Goal: Transaction & Acquisition: Download file/media

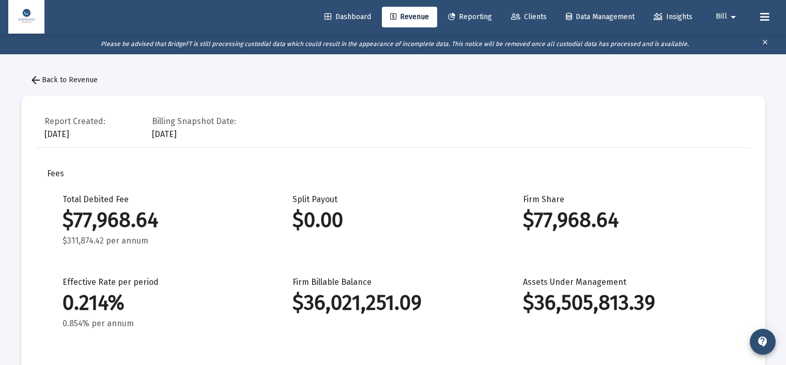
scroll to position [1035, 0]
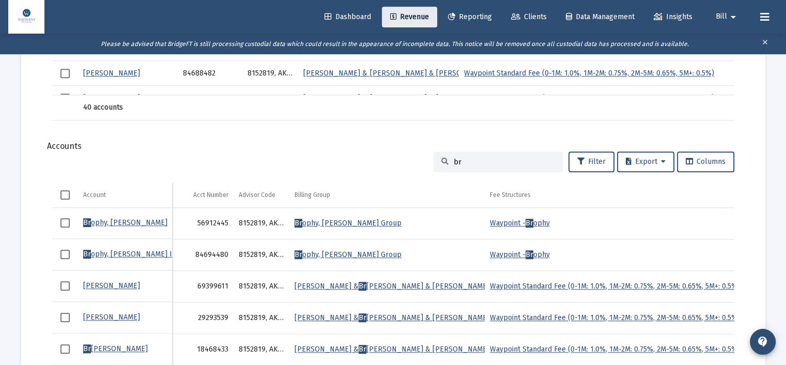
click at [418, 21] on link "Revenue" at bounding box center [409, 17] width 55 height 21
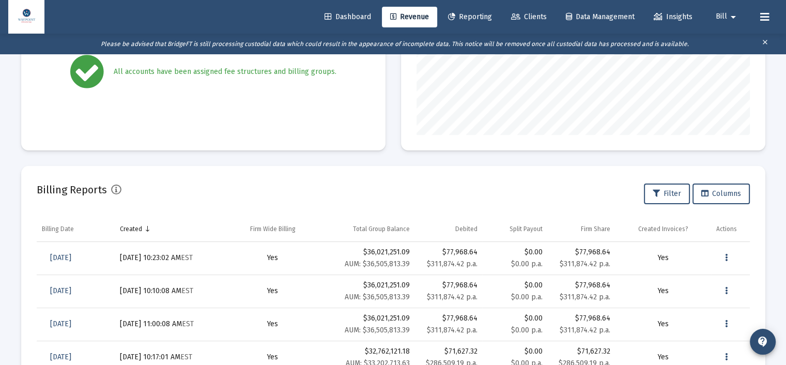
scroll to position [253, 0]
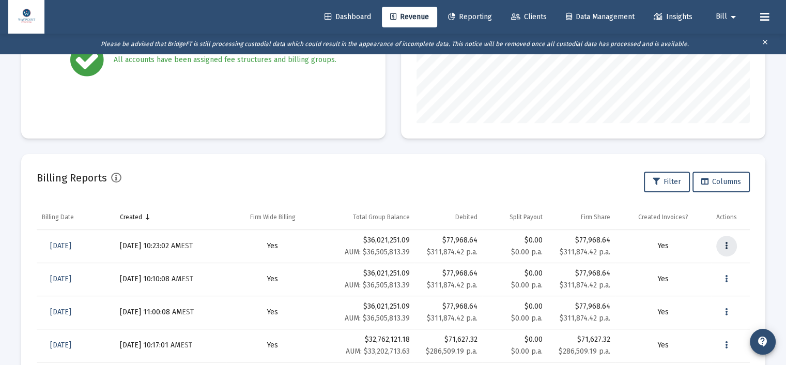
click at [725, 246] on icon "Data grid" at bounding box center [726, 246] width 3 height 12
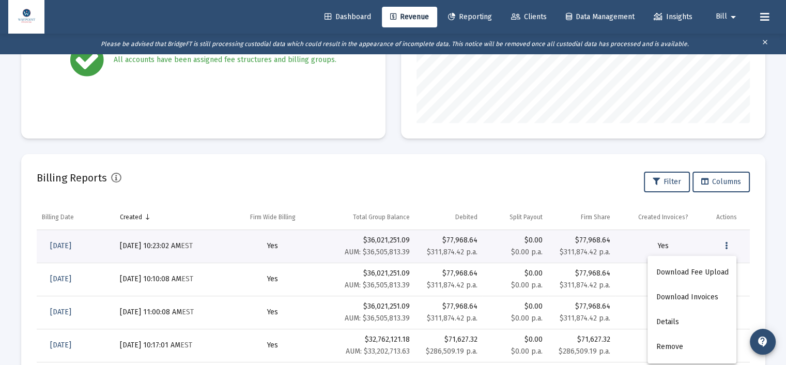
click at [527, 173] on div at bounding box center [393, 182] width 786 height 365
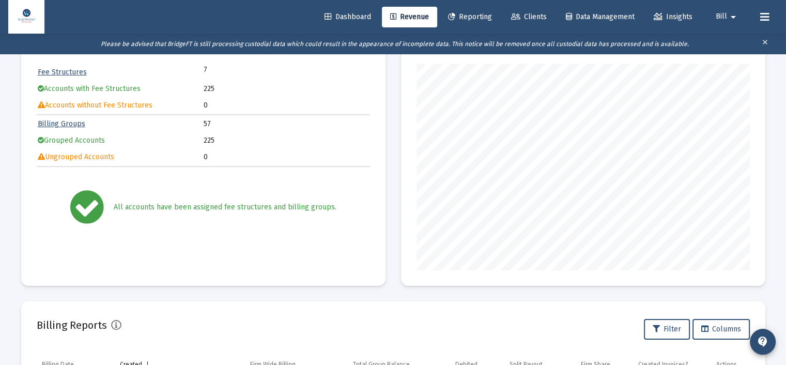
scroll to position [0, 0]
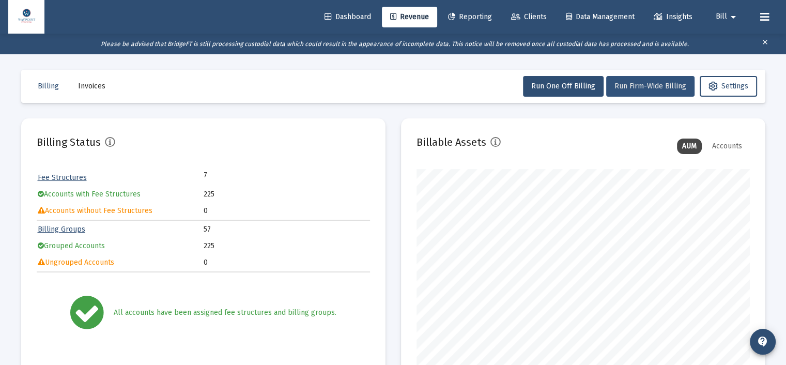
click at [644, 91] on button "Run Firm-Wide Billing" at bounding box center [650, 86] width 88 height 21
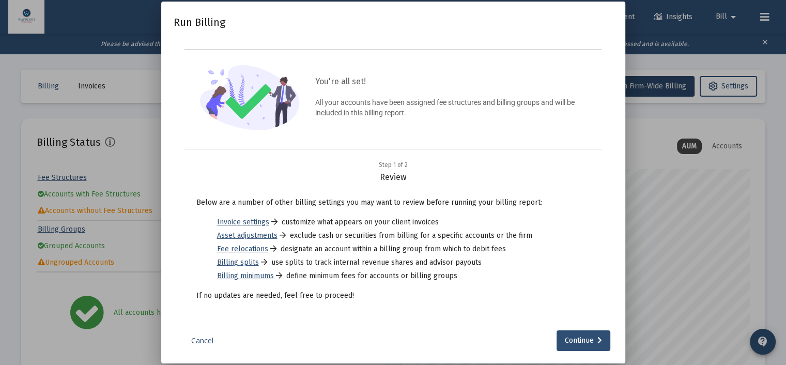
click at [209, 339] on link "Cancel" at bounding box center [203, 340] width 52 height 10
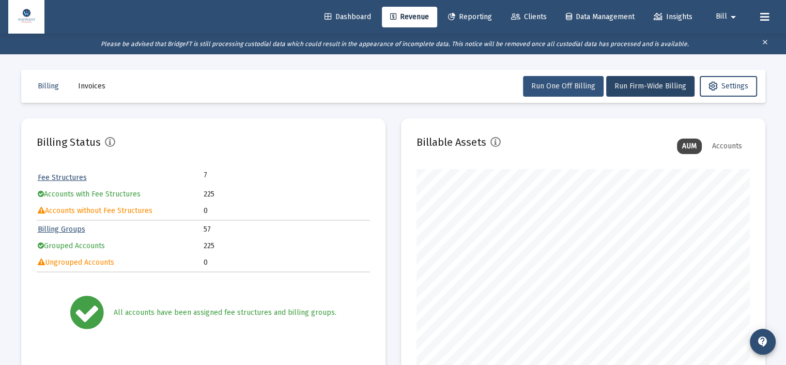
click at [587, 83] on span "Run One Off Billing" at bounding box center [563, 86] width 64 height 9
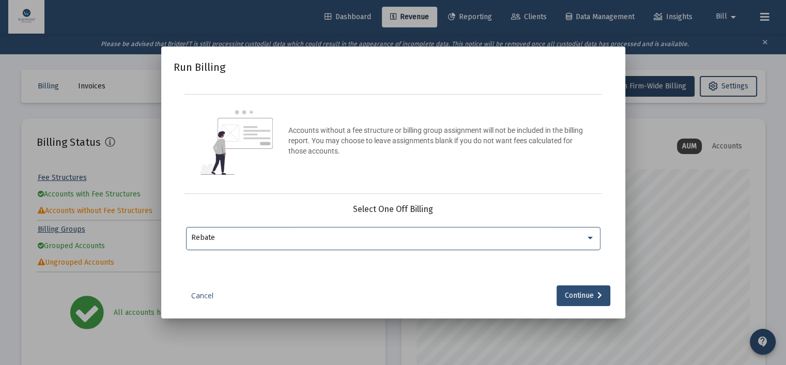
click at [591, 237] on div at bounding box center [589, 238] width 5 height 3
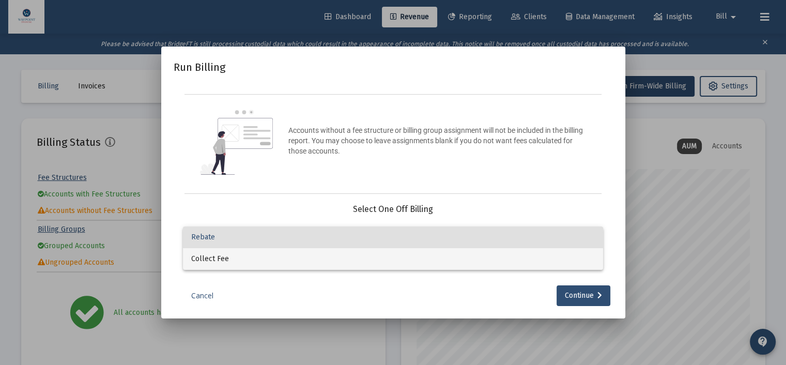
click at [573, 260] on span "Collect Fee" at bounding box center [392, 259] width 403 height 22
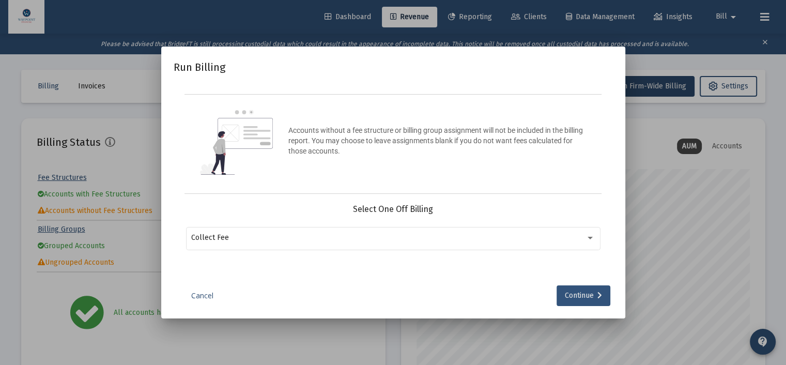
click at [568, 293] on div "Continue" at bounding box center [583, 295] width 37 height 21
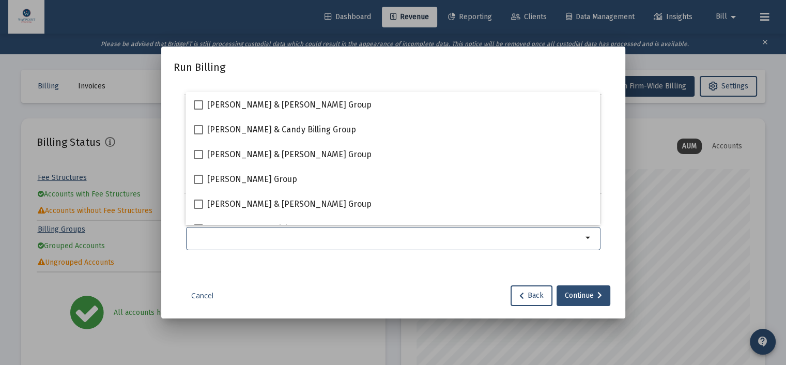
click at [515, 232] on div "Selection" at bounding box center [386, 237] width 395 height 12
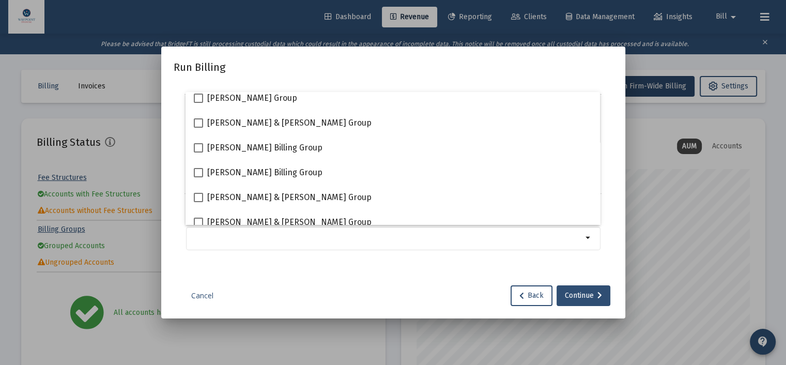
scroll to position [103, 0]
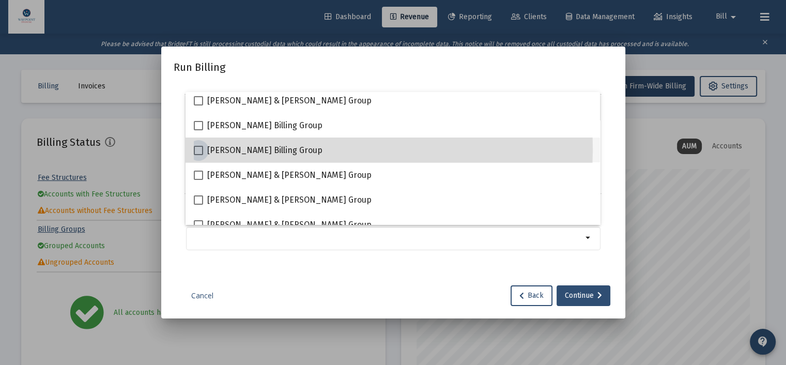
click at [200, 150] on span at bounding box center [198, 150] width 9 height 9
click at [198, 155] on input "[PERSON_NAME] Billing Group" at bounding box center [198, 155] width 1 height 1
checkbox input "true"
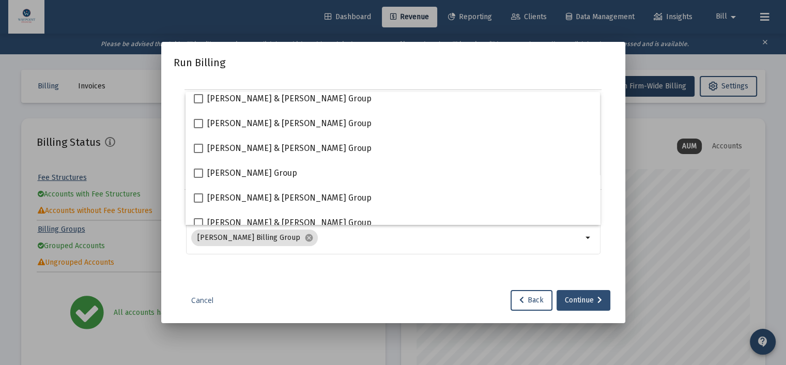
scroll to position [207, 0]
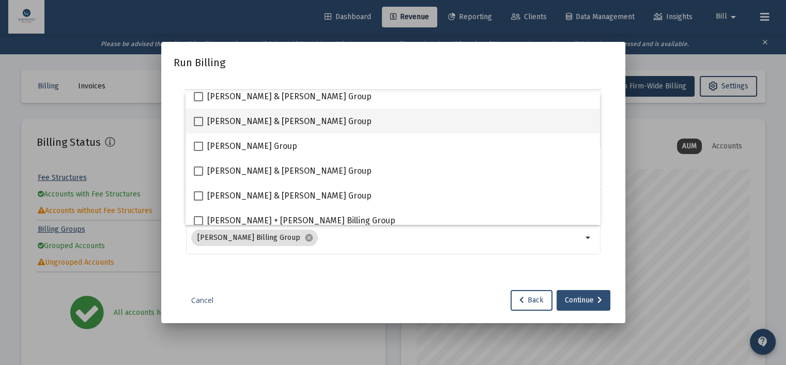
click at [199, 121] on span at bounding box center [198, 121] width 9 height 9
click at [198, 126] on input "[PERSON_NAME] & [PERSON_NAME] Group" at bounding box center [198, 126] width 1 height 1
checkbox input "true"
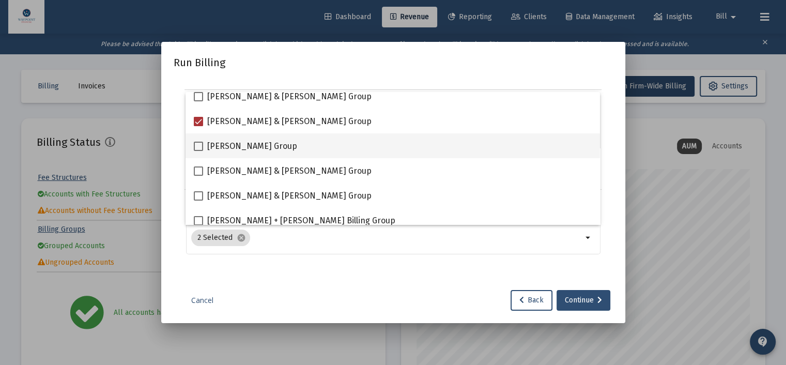
click at [200, 140] on label "[PERSON_NAME] Group" at bounding box center [245, 146] width 103 height 12
click at [198, 151] on input "[PERSON_NAME] Group" at bounding box center [198, 151] width 1 height 1
checkbox input "true"
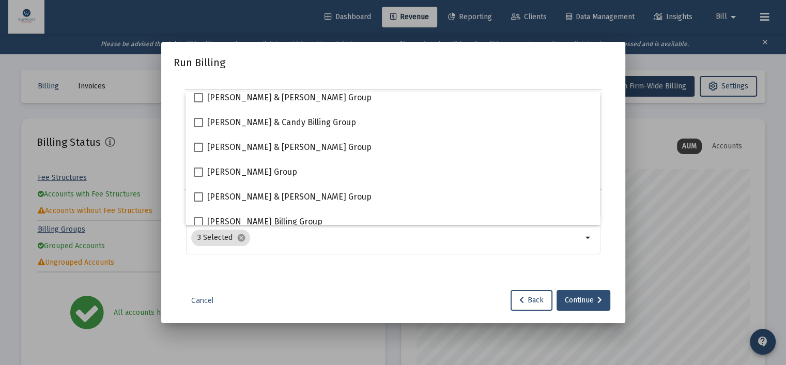
scroll to position [0, 0]
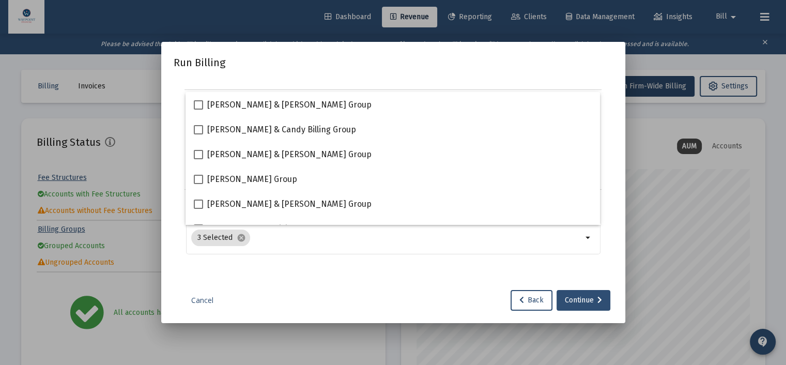
click at [206, 299] on link "Cancel" at bounding box center [203, 300] width 52 height 10
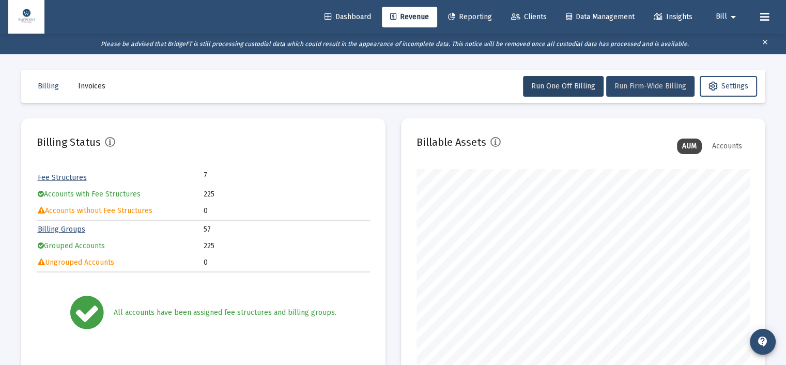
click at [625, 79] on button "Run Firm-Wide Billing" at bounding box center [650, 86] width 88 height 21
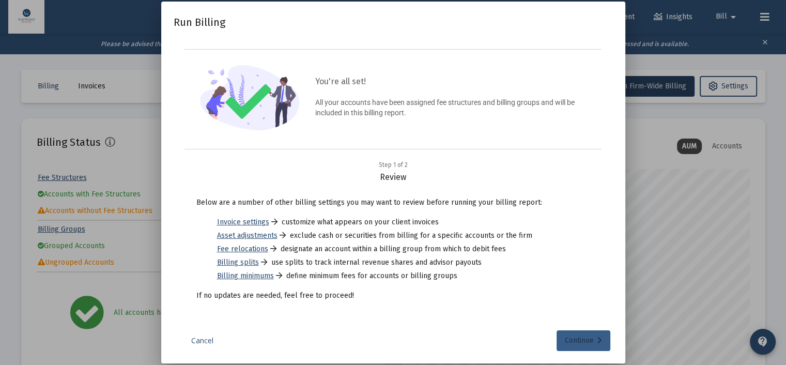
click at [590, 340] on div "Continue" at bounding box center [583, 340] width 37 height 21
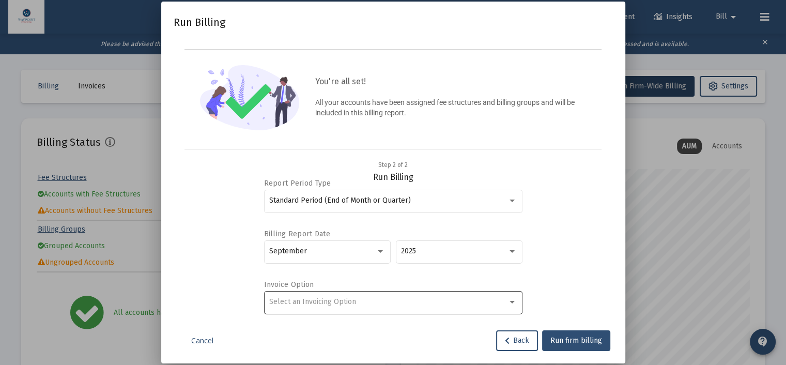
click at [507, 298] on div at bounding box center [511, 302] width 9 height 8
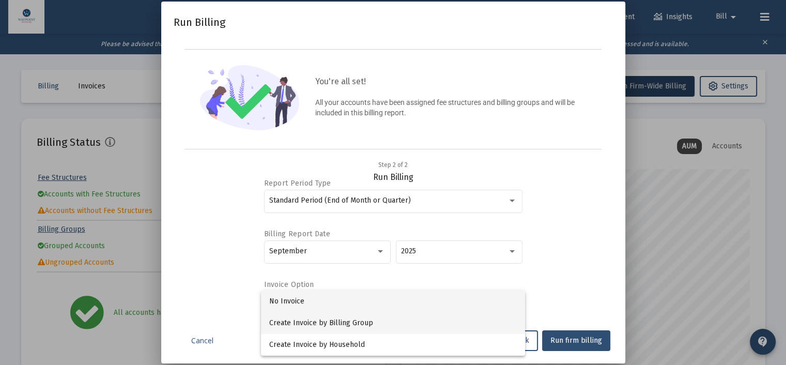
click at [413, 313] on span "Create Invoice by Billing Group" at bounding box center [392, 323] width 247 height 22
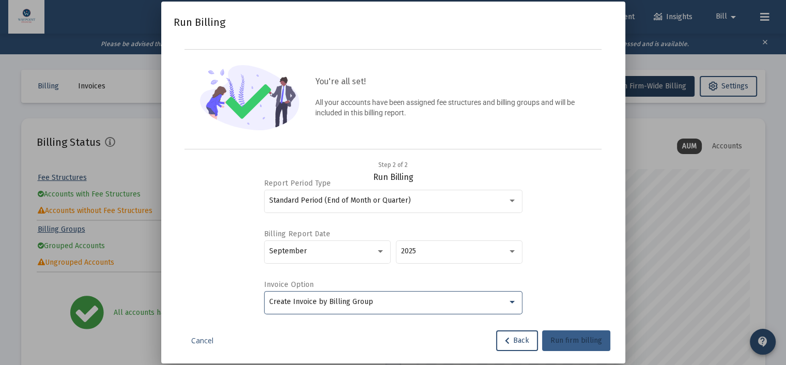
click at [581, 339] on span "Run firm billing" at bounding box center [576, 340] width 52 height 9
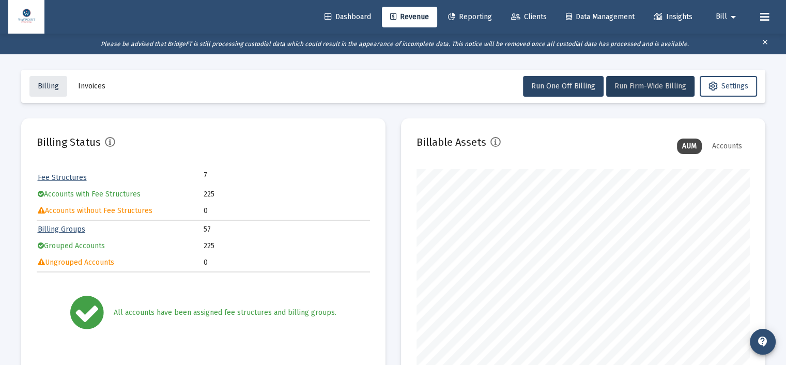
click at [55, 85] on span "Billing" at bounding box center [48, 86] width 21 height 9
click at [88, 85] on span "Invoices" at bounding box center [91, 86] width 27 height 9
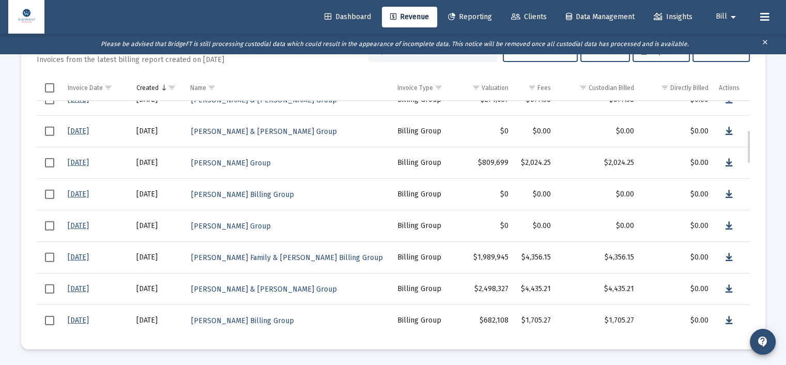
scroll to position [246, 0]
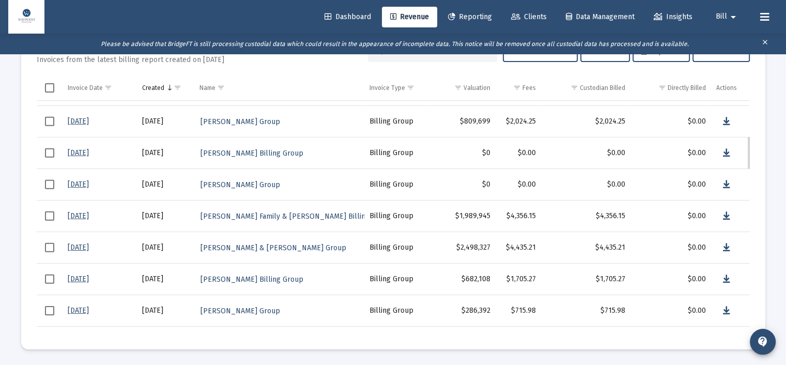
click at [49, 246] on span "Select row" at bounding box center [49, 247] width 9 height 9
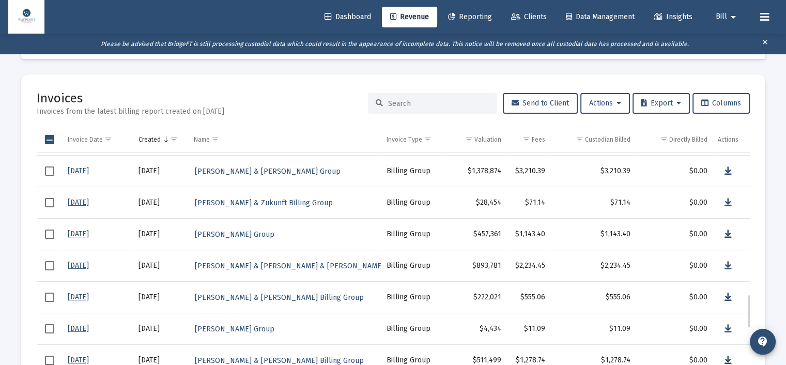
scroll to position [992, 0]
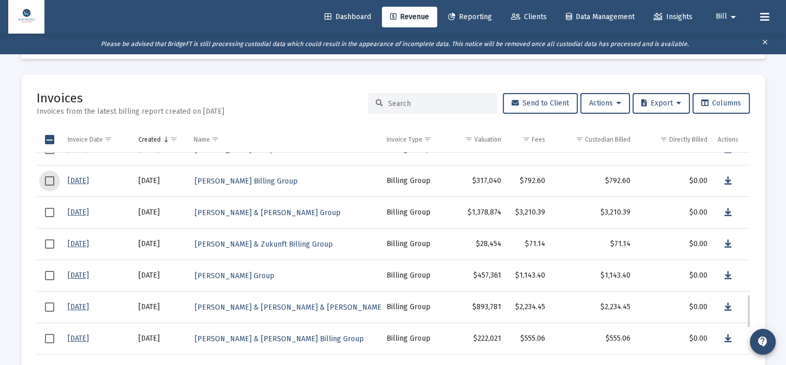
click at [50, 181] on span "Select row" at bounding box center [49, 180] width 9 height 9
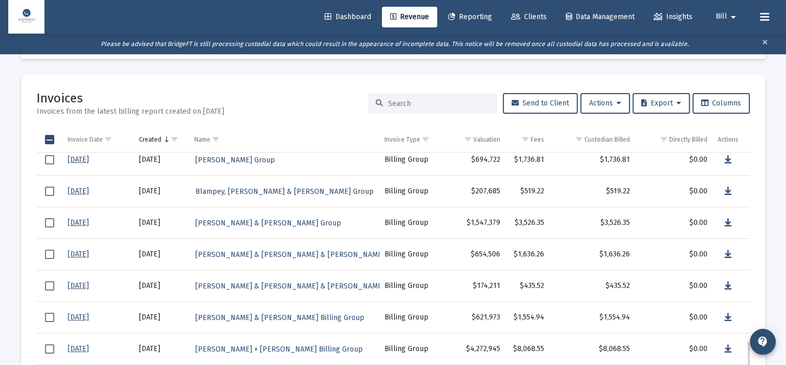
scroll to position [1318, 0]
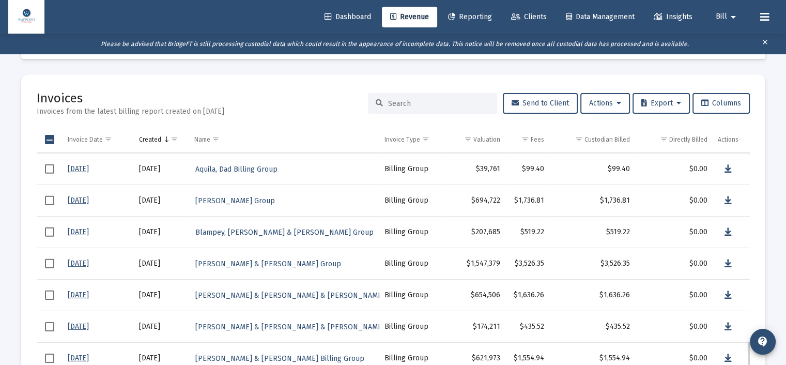
click at [48, 198] on span "Select row" at bounding box center [49, 200] width 9 height 9
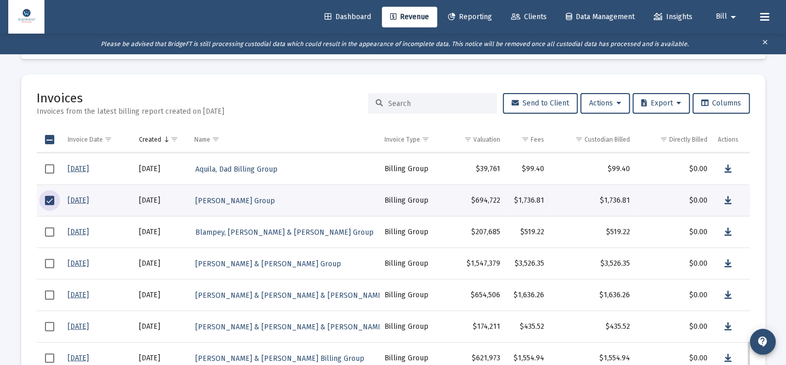
click at [50, 170] on span "Select row" at bounding box center [49, 168] width 9 height 9
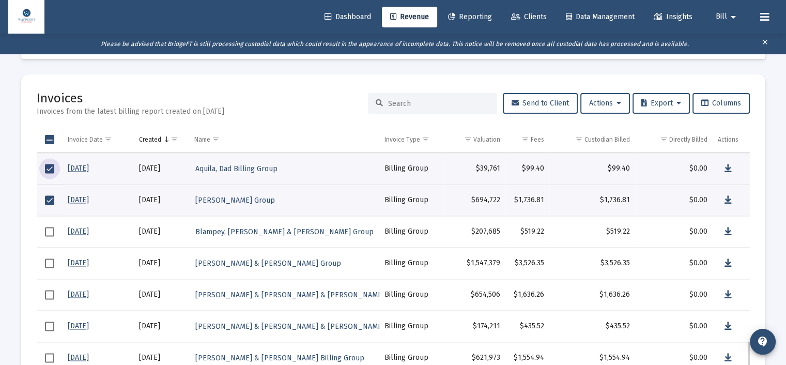
click at [50, 196] on span "Select row" at bounding box center [49, 199] width 9 height 9
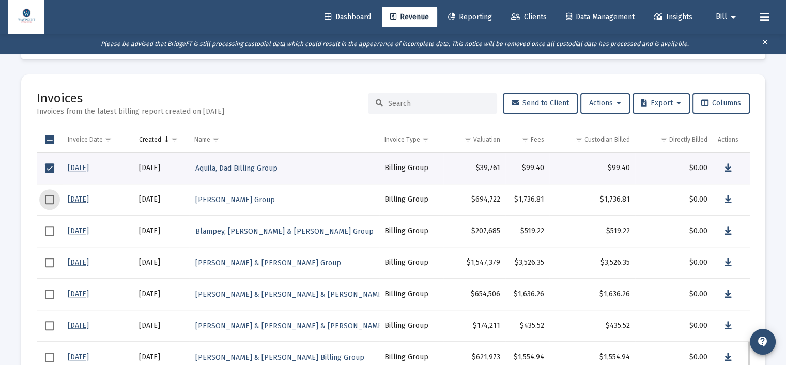
drag, startPoint x: 49, startPoint y: 198, endPoint x: 55, endPoint y: 177, distance: 22.1
click at [51, 195] on span "Select row" at bounding box center [49, 199] width 9 height 9
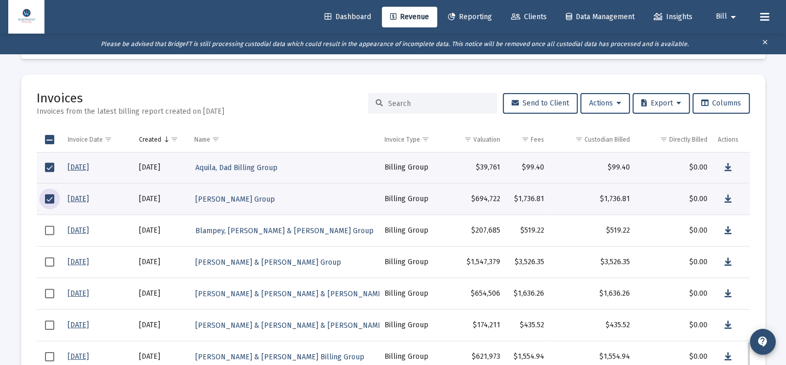
click at [52, 167] on span "Select row" at bounding box center [49, 167] width 9 height 9
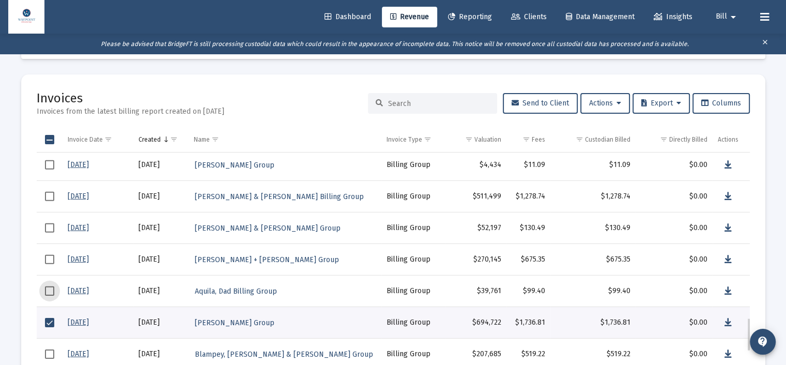
scroll to position [1155, 0]
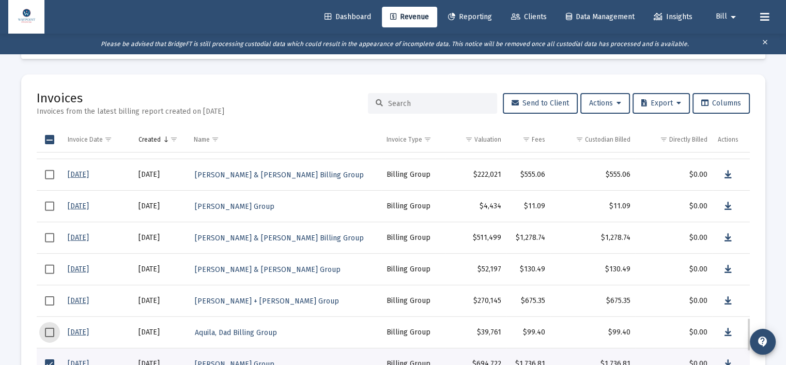
click at [46, 238] on span "Select row" at bounding box center [49, 237] width 9 height 9
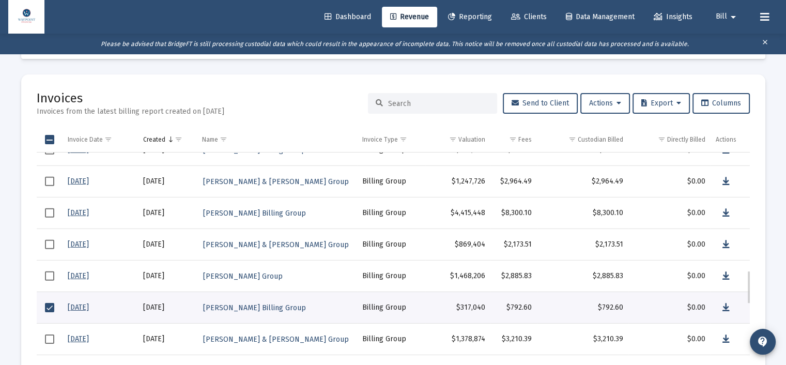
scroll to position [824, 0]
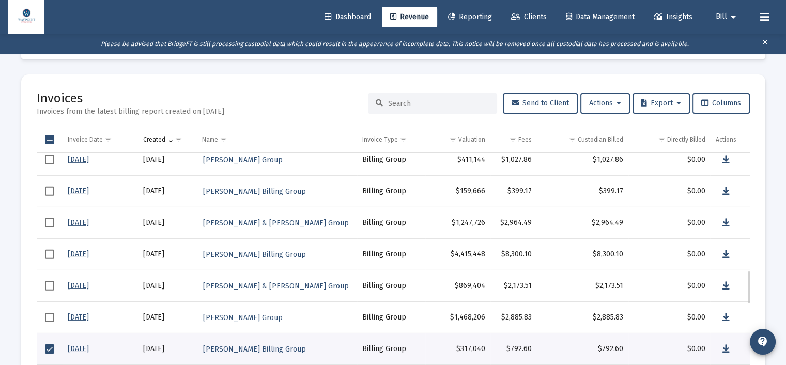
click at [50, 188] on span "Select row" at bounding box center [49, 190] width 9 height 9
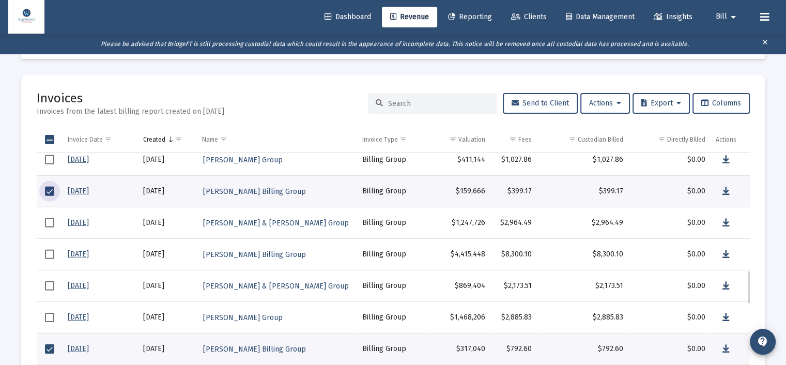
click at [47, 159] on span "Select row" at bounding box center [49, 159] width 9 height 9
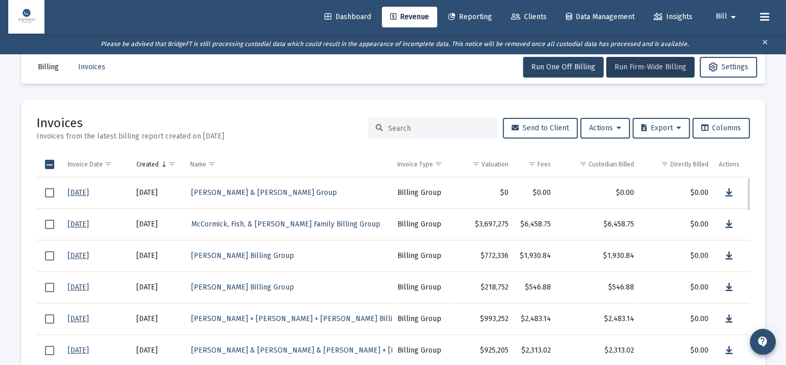
scroll to position [0, 0]
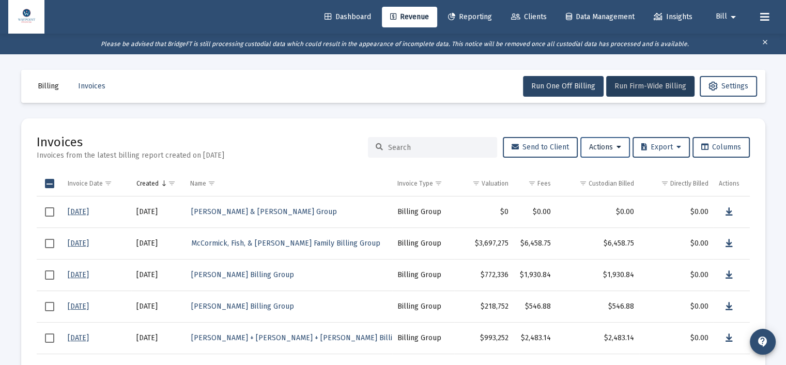
click at [616, 147] on icon at bounding box center [618, 147] width 5 height 7
click at [612, 177] on button "Download Selected Invoices" at bounding box center [630, 174] width 110 height 25
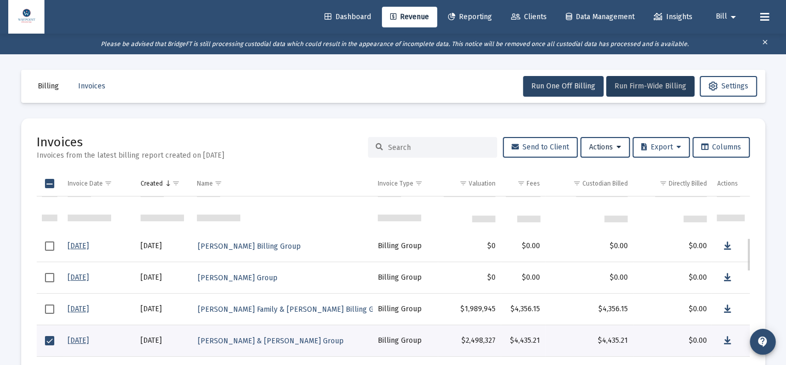
scroll to position [289, 0]
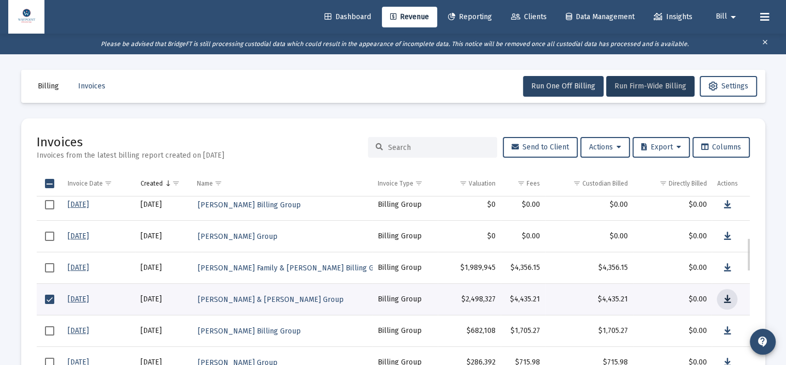
click at [729, 298] on icon "Data grid" at bounding box center [726, 299] width 7 height 12
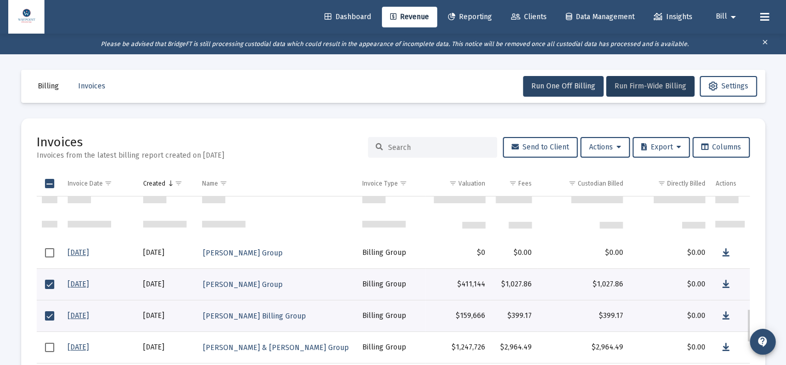
scroll to position [785, 0]
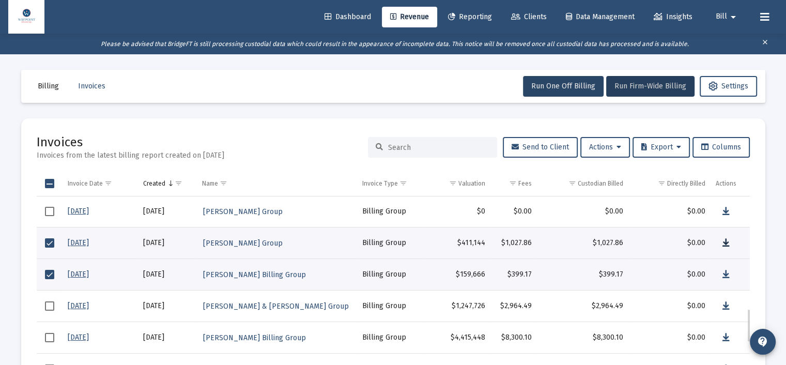
click at [724, 240] on icon "Data grid" at bounding box center [725, 243] width 7 height 12
click at [725, 273] on icon "Data grid" at bounding box center [725, 274] width 7 height 12
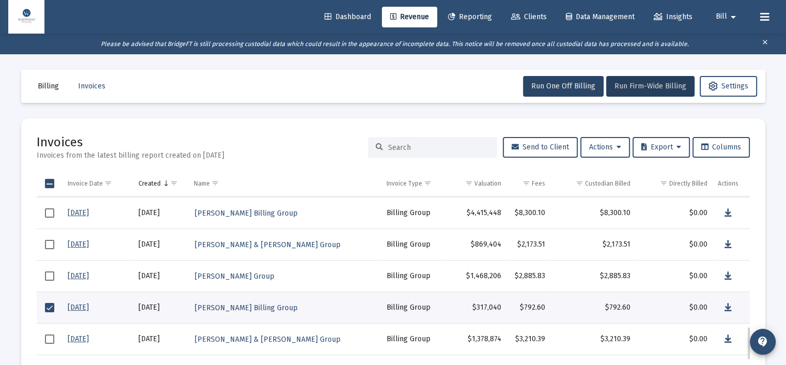
scroll to position [951, 0]
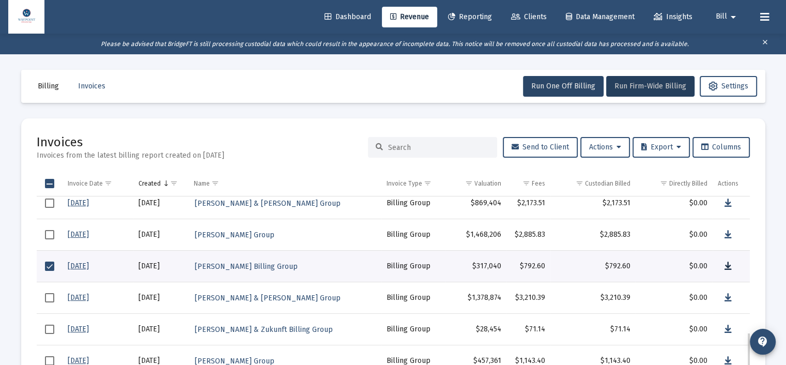
click at [727, 266] on icon "Data grid" at bounding box center [727, 266] width 7 height 12
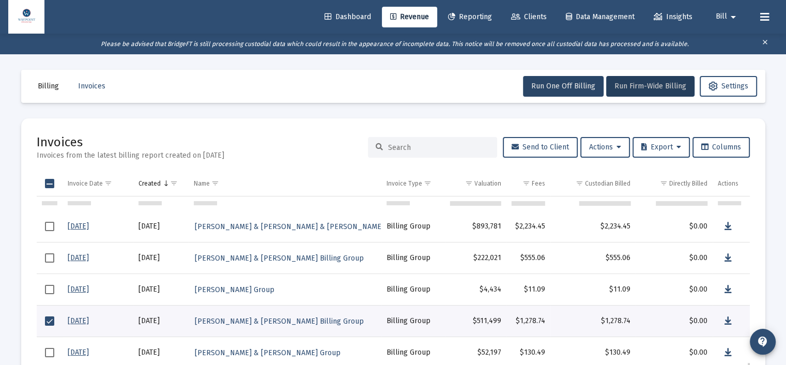
scroll to position [1157, 0]
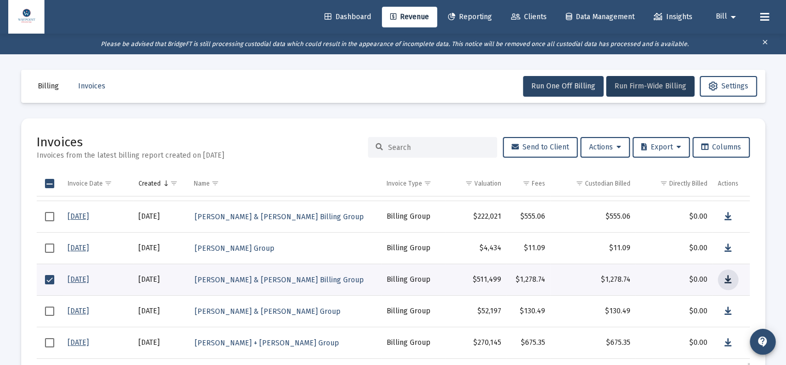
click at [730, 278] on icon "Data grid" at bounding box center [727, 279] width 7 height 12
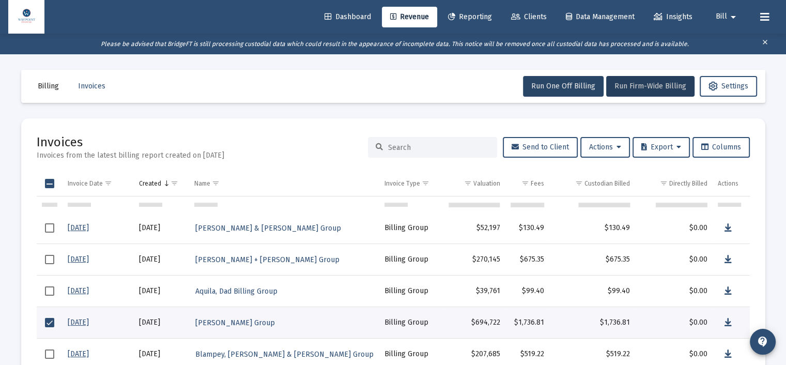
scroll to position [1281, 0]
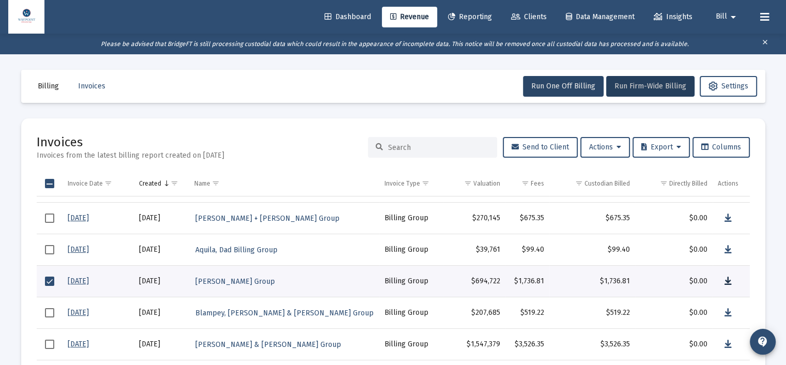
click at [731, 282] on icon "Data grid" at bounding box center [727, 281] width 7 height 12
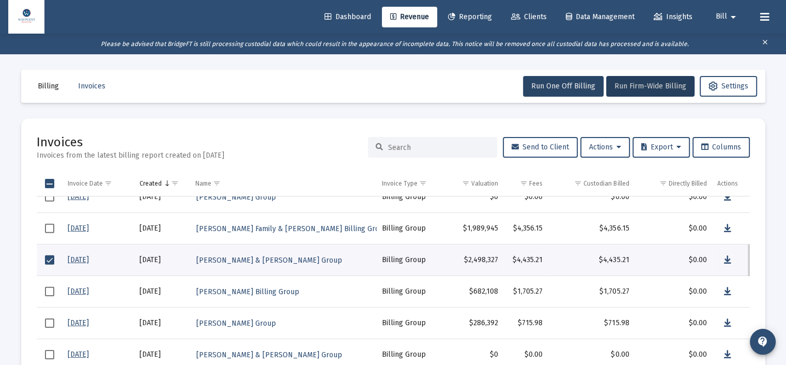
scroll to position [287, 0]
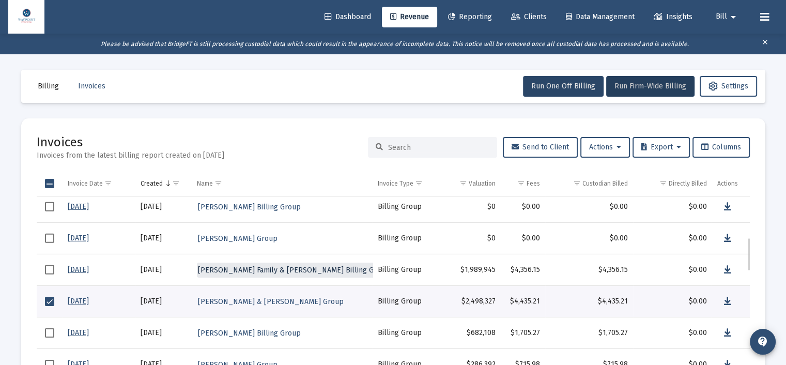
click at [300, 268] on span "[PERSON_NAME] Family & [PERSON_NAME] Billing Group" at bounding box center [294, 269] width 192 height 9
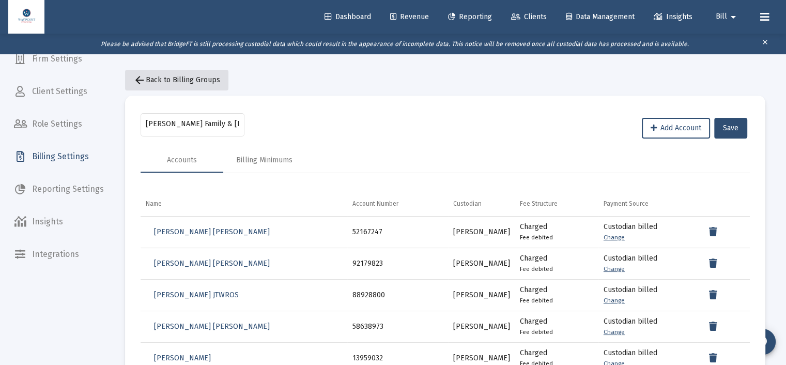
click at [187, 79] on span "arrow_back Back to Billing Groups" at bounding box center [176, 79] width 87 height 9
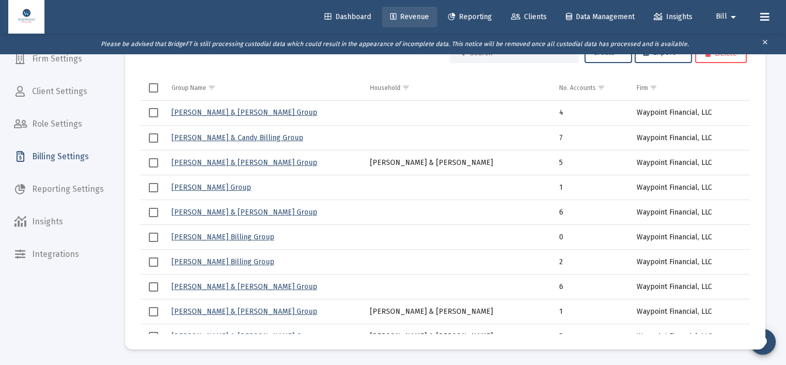
click at [391, 17] on span "Revenue" at bounding box center [409, 16] width 39 height 9
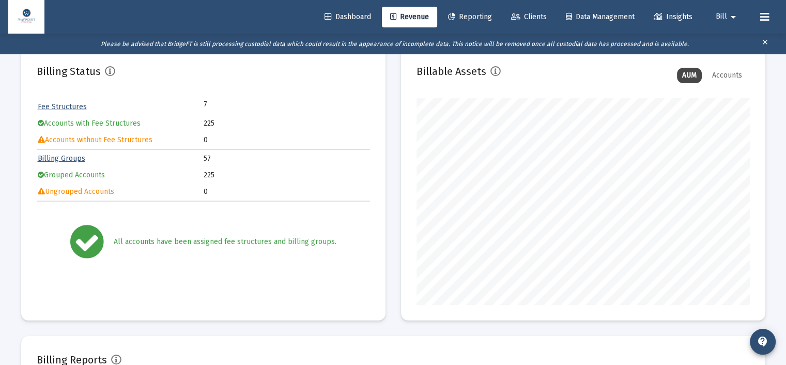
scroll to position [207, 333]
click at [481, 17] on span "Reporting" at bounding box center [470, 16] width 44 height 9
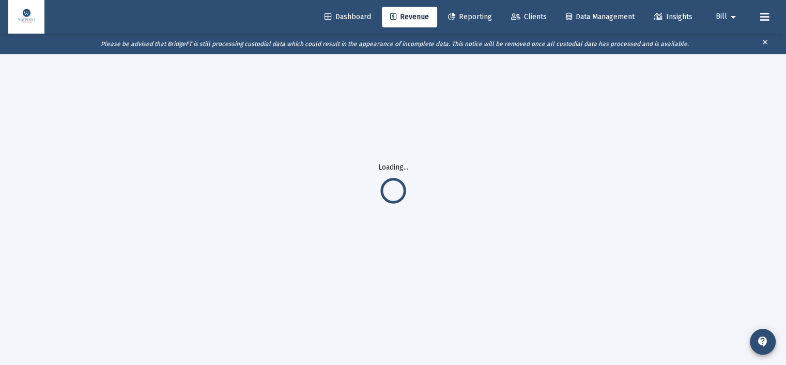
scroll to position [71, 0]
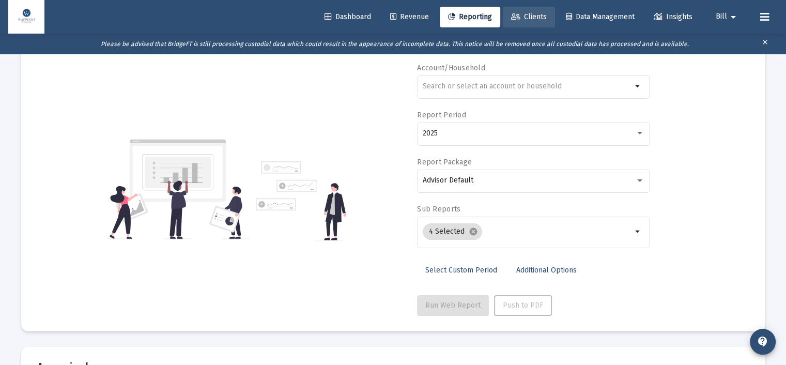
click at [528, 14] on span "Clients" at bounding box center [529, 16] width 36 height 9
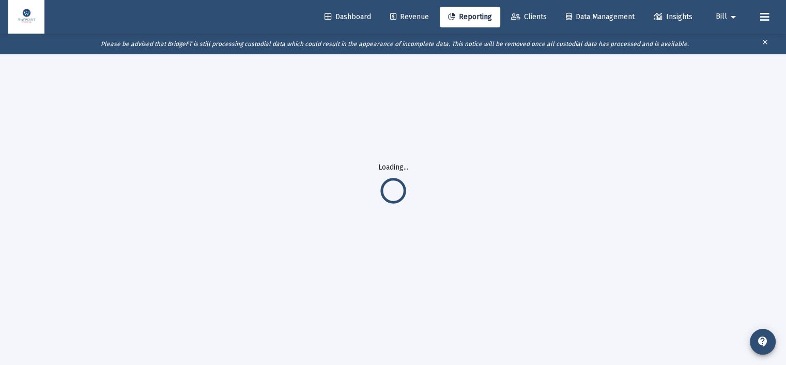
click at [766, 41] on mat-icon "clear" at bounding box center [765, 43] width 8 height 15
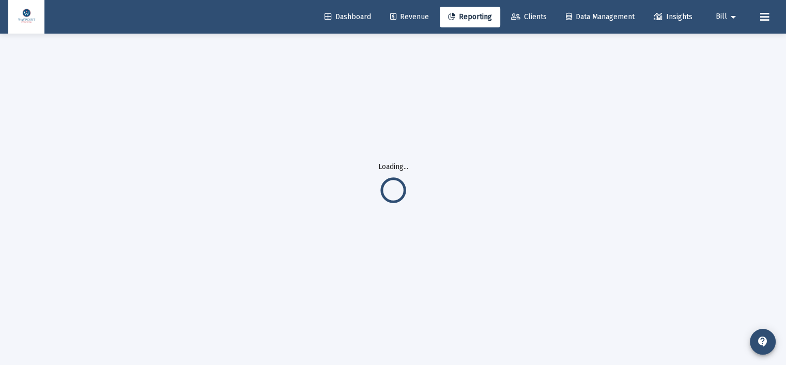
scroll to position [33, 0]
click at [528, 15] on span "Clients" at bounding box center [529, 16] width 36 height 9
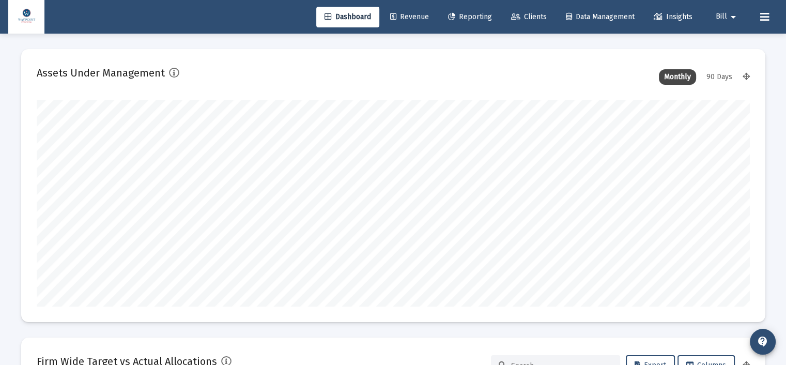
scroll to position [207, 384]
type input "[DATE]"
type input "2025-10-09"
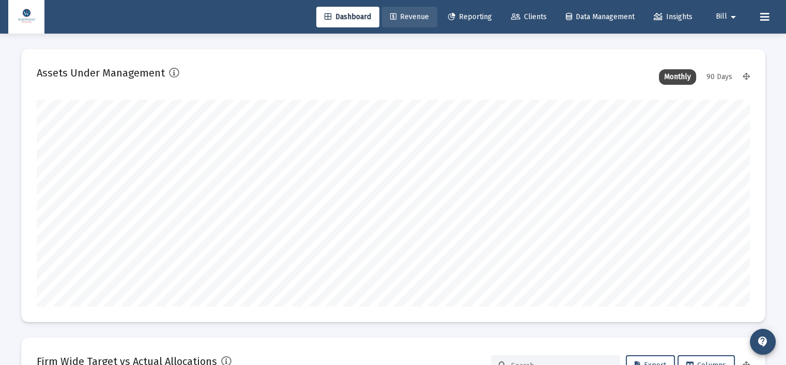
click at [415, 23] on link "Revenue" at bounding box center [409, 17] width 55 height 21
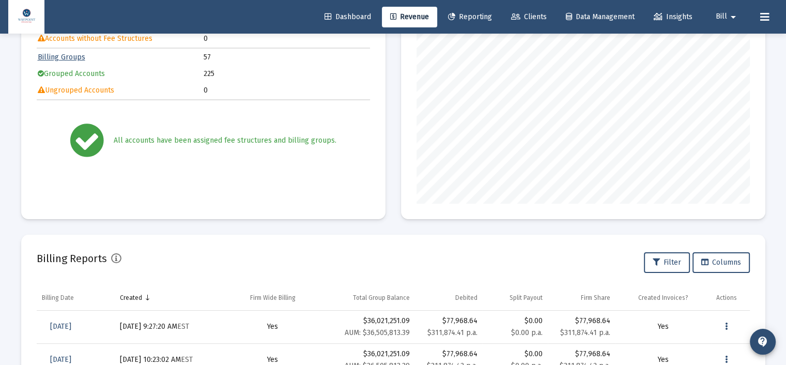
scroll to position [258, 0]
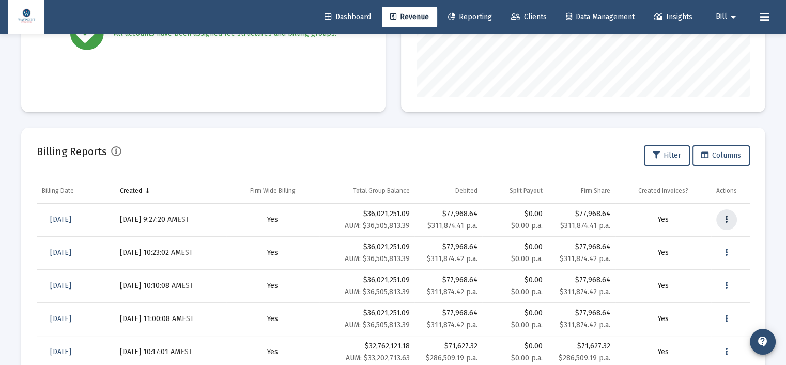
click at [726, 214] on icon "Data grid" at bounding box center [726, 219] width 3 height 12
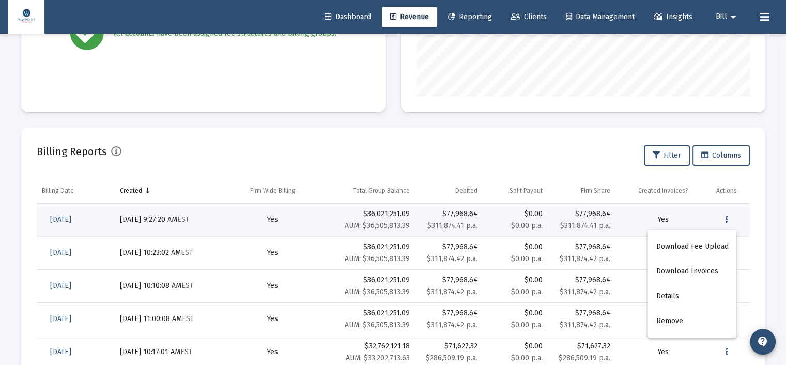
click at [470, 16] on div at bounding box center [393, 182] width 786 height 365
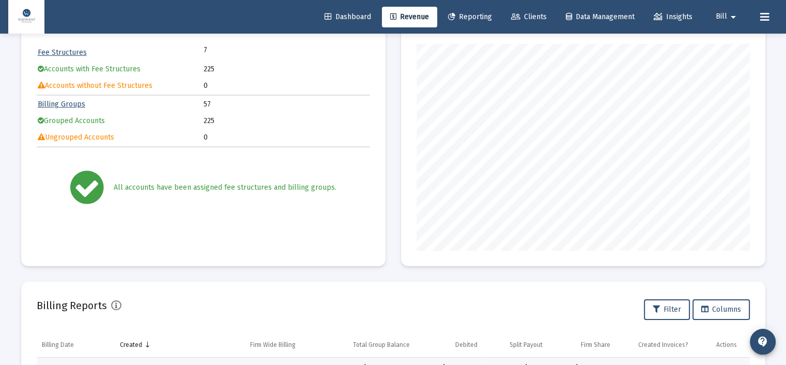
scroll to position [0, 0]
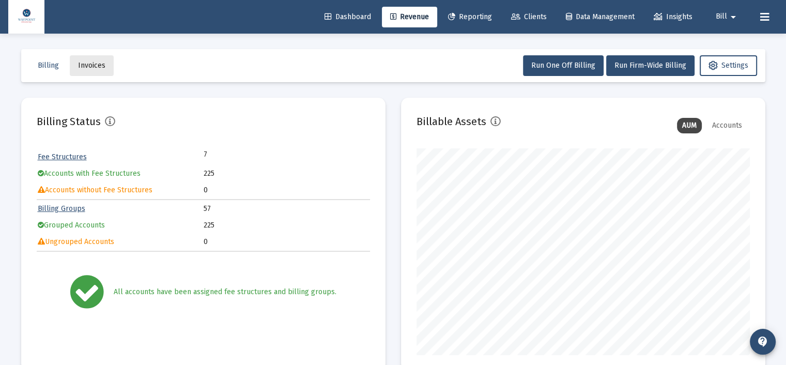
click at [100, 66] on span "Invoices" at bounding box center [91, 65] width 27 height 9
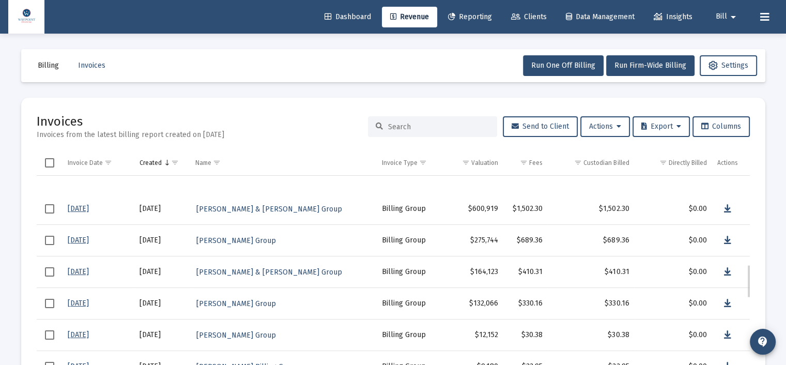
scroll to position [620, 0]
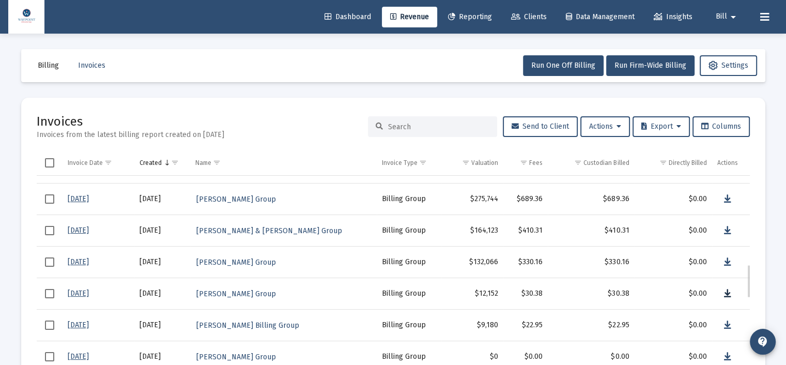
click at [727, 292] on icon "Data grid" at bounding box center [727, 293] width 7 height 12
click at [466, 13] on span "Reporting" at bounding box center [470, 16] width 44 height 9
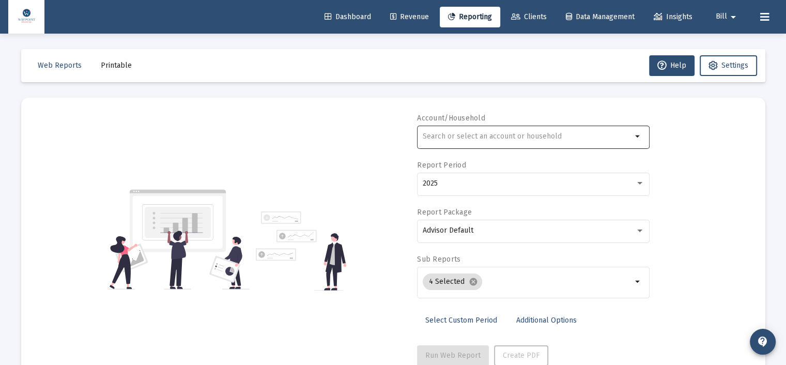
click at [639, 138] on mat-icon "arrow_drop_down" at bounding box center [638, 136] width 12 height 12
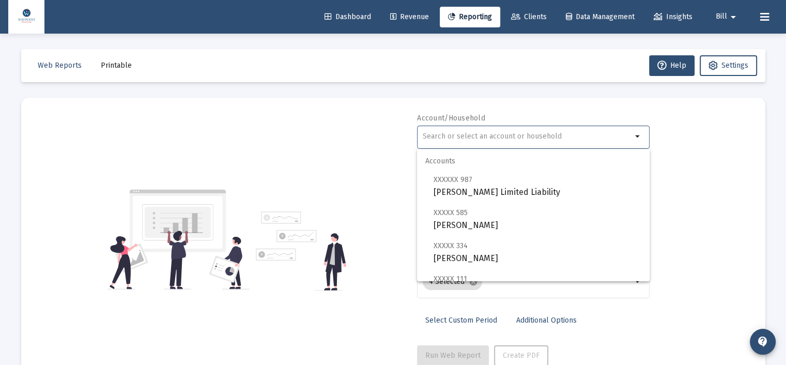
click at [550, 135] on input "text" at bounding box center [527, 136] width 209 height 8
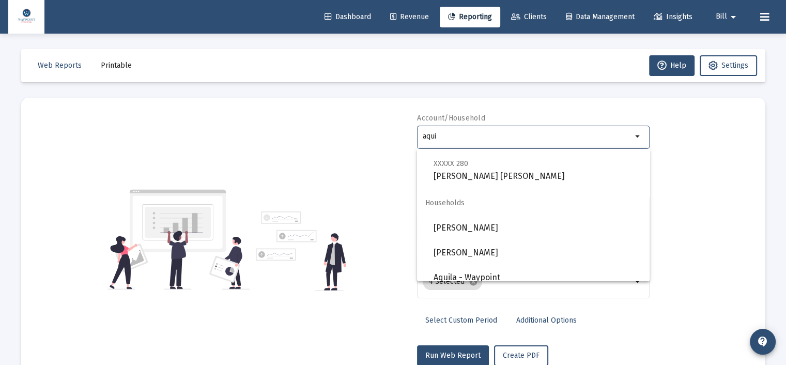
scroll to position [223, 0]
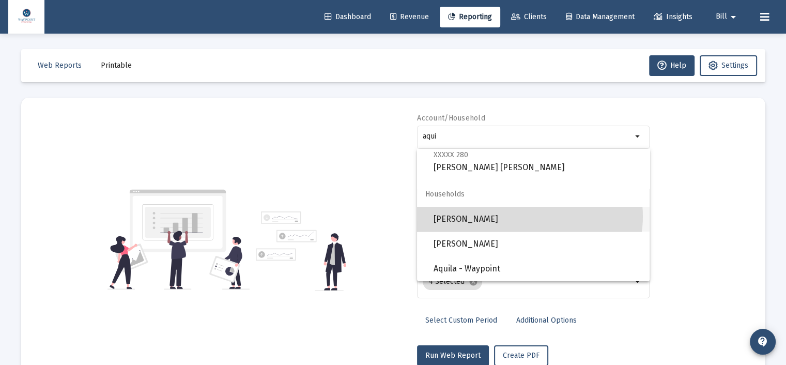
click at [527, 216] on span "[PERSON_NAME]" at bounding box center [537, 219] width 208 height 25
type input "[PERSON_NAME]"
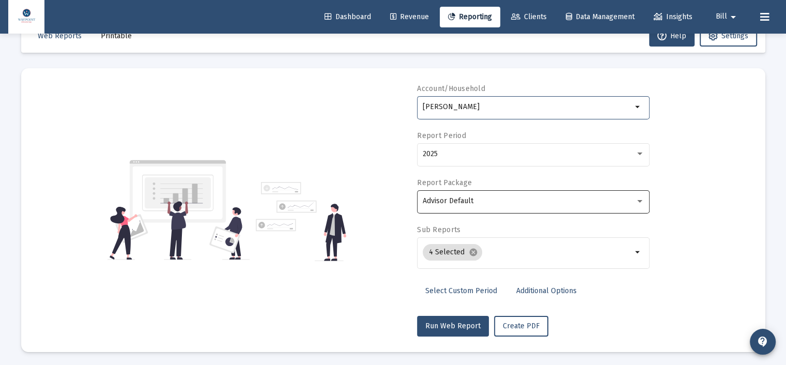
scroll to position [31, 0]
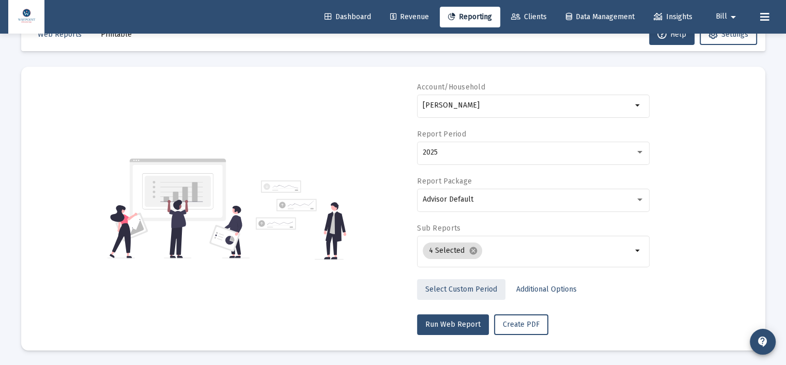
click at [471, 288] on span "Select Custom Period" at bounding box center [461, 289] width 72 height 9
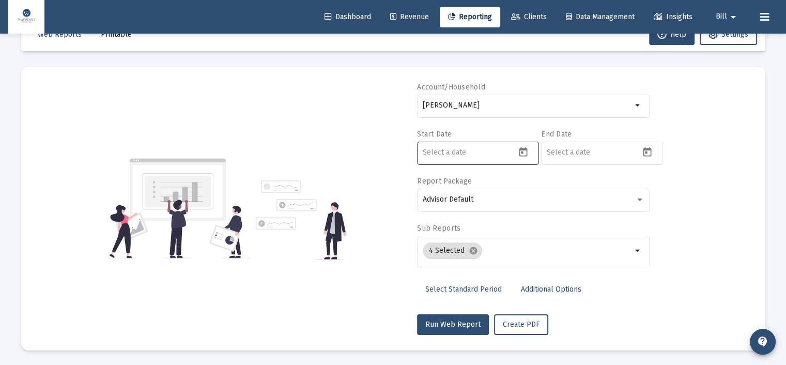
click at [506, 151] on input at bounding box center [469, 152] width 93 height 8
click at [523, 152] on icon "Open calendar" at bounding box center [523, 152] width 11 height 11
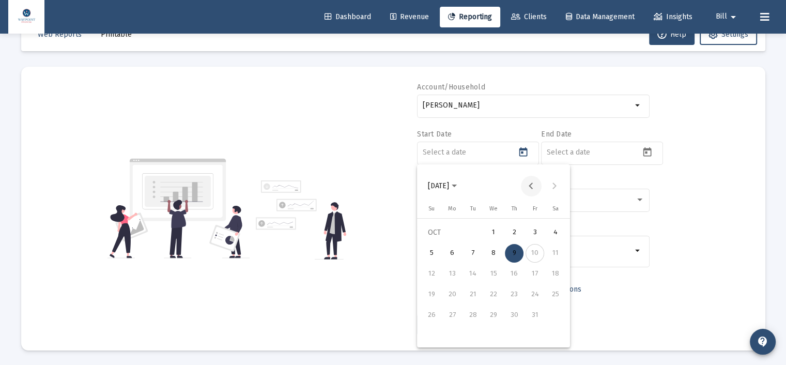
click at [528, 186] on button "Previous month" at bounding box center [531, 186] width 21 height 21
click at [551, 184] on button "Next month" at bounding box center [554, 186] width 21 height 21
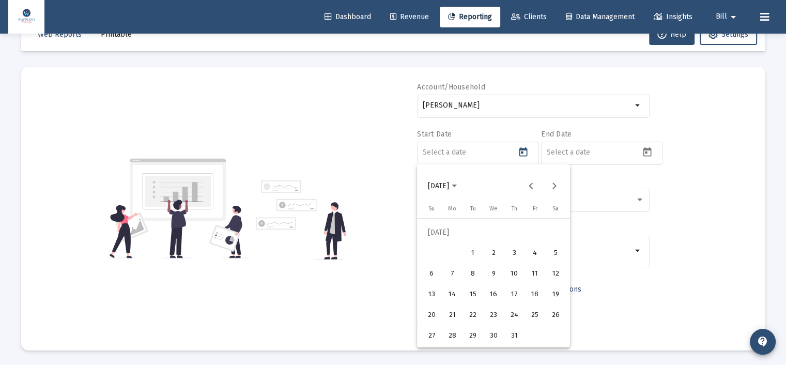
click at [477, 254] on div "1" at bounding box center [472, 253] width 19 height 19
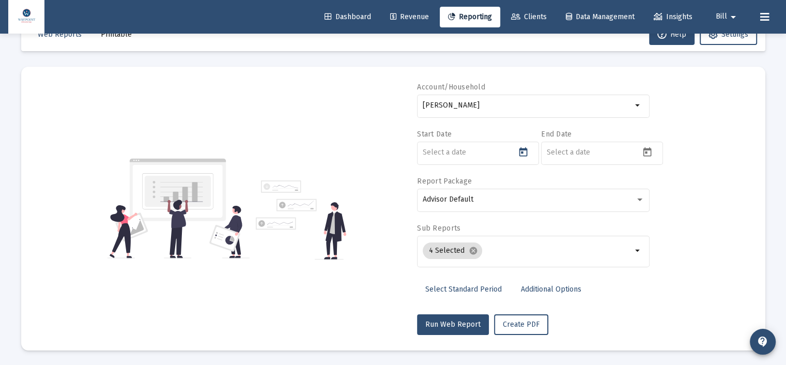
type input "2025-07-01"
click at [636, 152] on input at bounding box center [593, 152] width 93 height 8
click at [645, 151] on icon "Open calendar" at bounding box center [647, 151] width 8 height 9
click at [655, 190] on button "Previous month" at bounding box center [655, 186] width 21 height 21
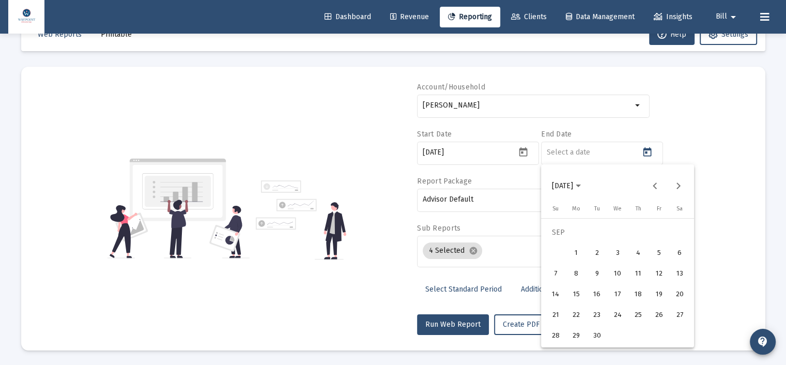
click at [599, 330] on div "30" at bounding box center [596, 335] width 19 height 19
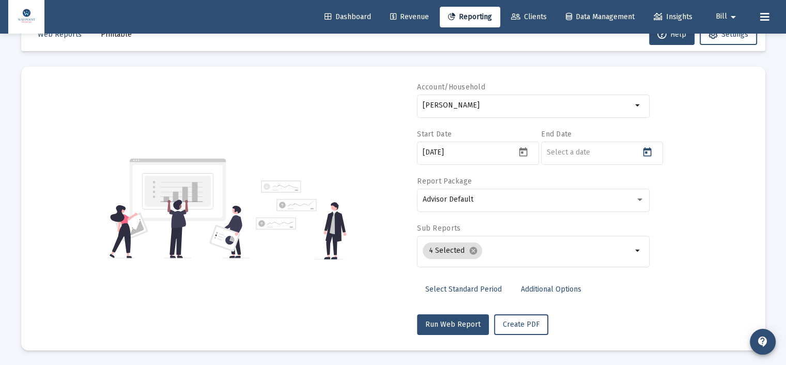
type input "2025-09-30"
click at [703, 263] on div "Account/Household Aquila, William Household arrow_drop_down Start Date 2025-07-…" at bounding box center [393, 208] width 713 height 253
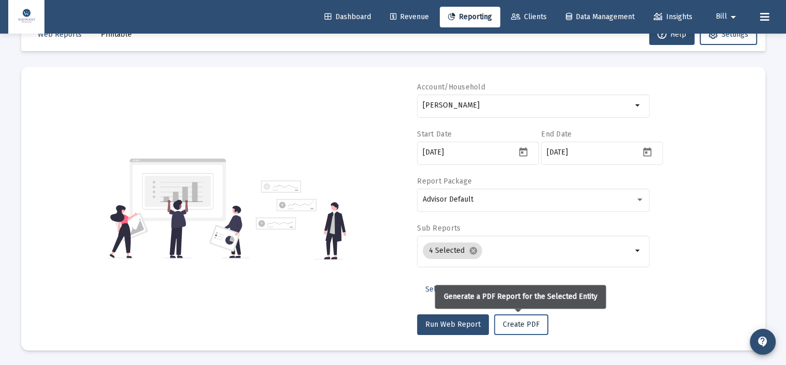
click at [521, 328] on span "Create PDF" at bounding box center [521, 324] width 37 height 9
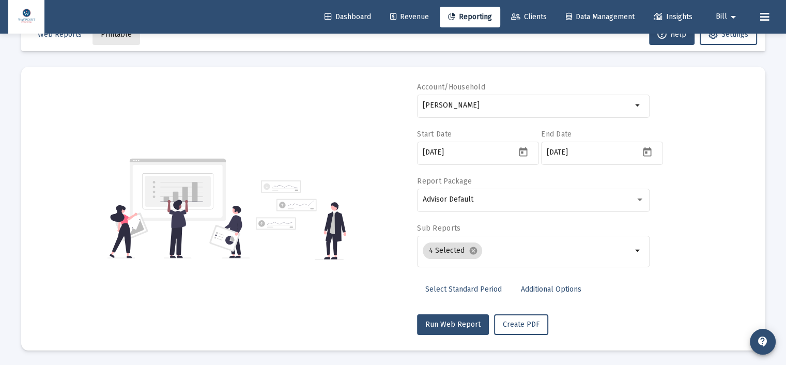
click at [124, 36] on span "Printable" at bounding box center [116, 34] width 31 height 9
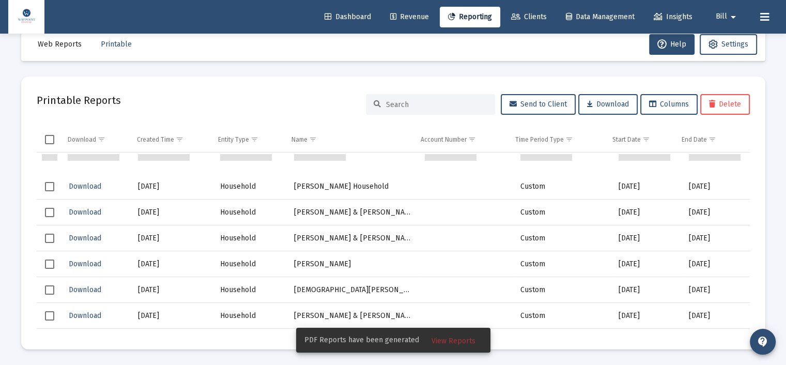
scroll to position [1498, 0]
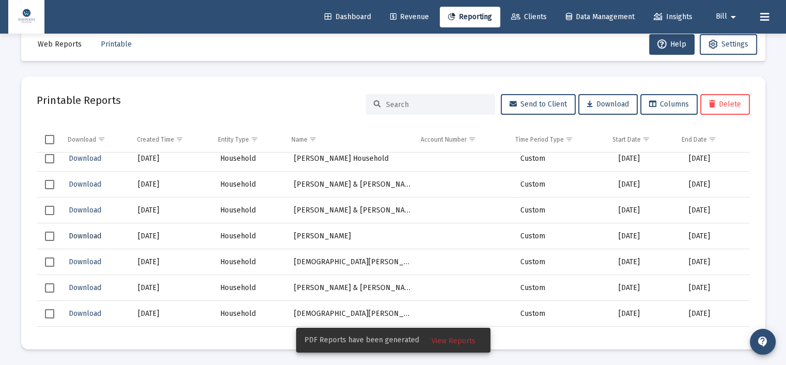
click at [90, 235] on span "Download" at bounding box center [85, 235] width 33 height 9
